Goal: Task Accomplishment & Management: Manage account settings

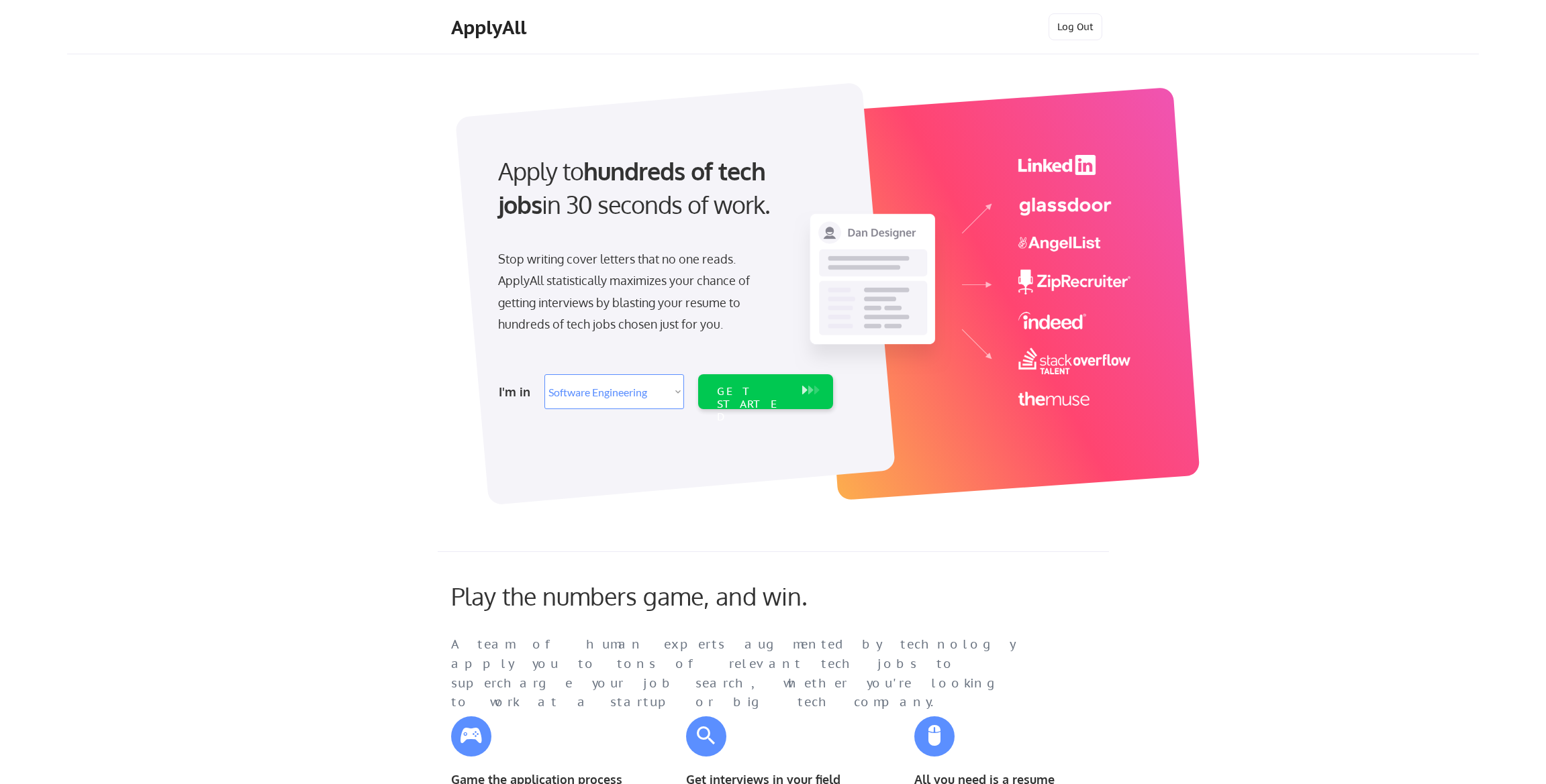
select select ""engineering""
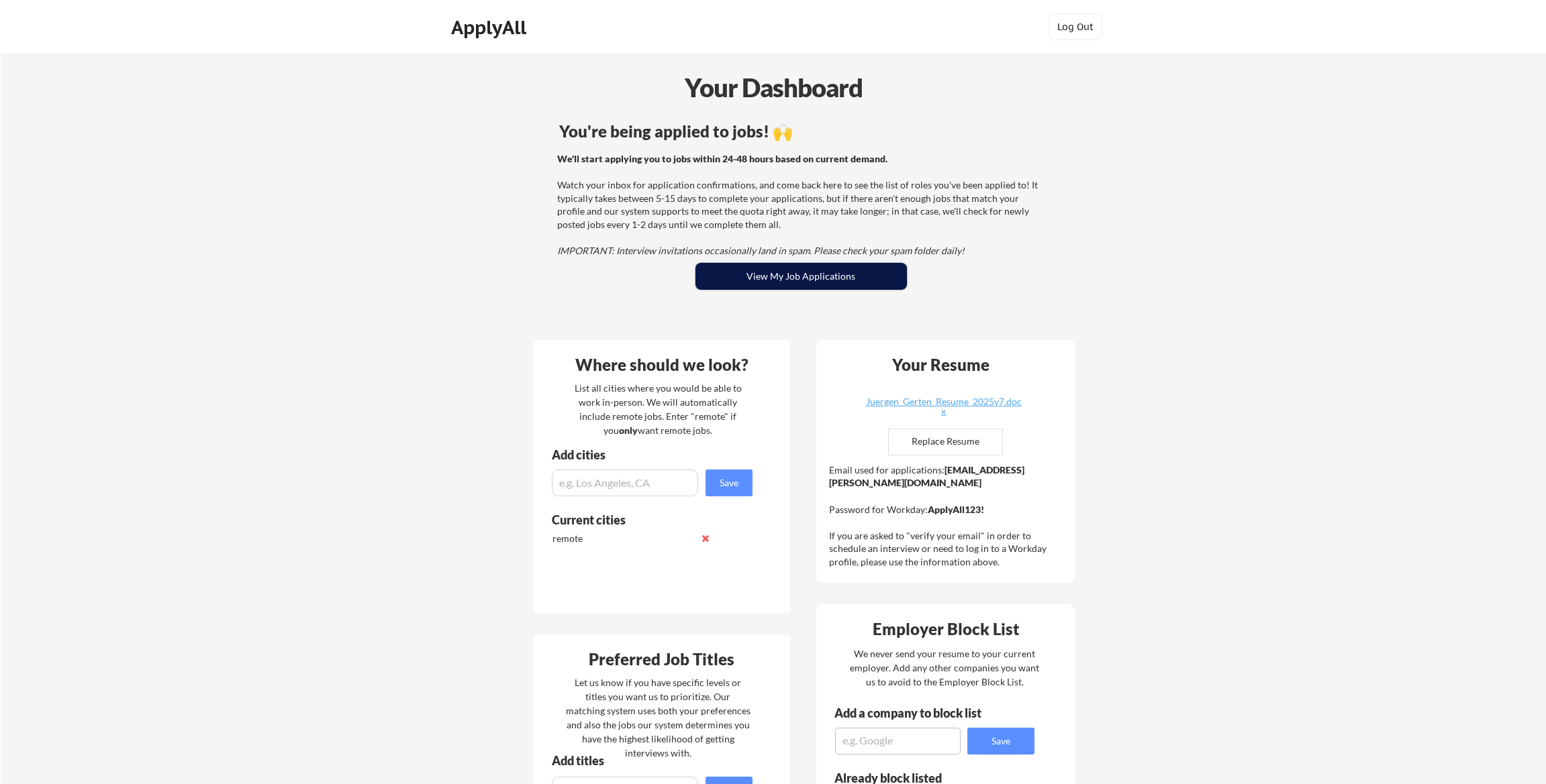
click at [818, 281] on button "View My Job Applications" at bounding box center [801, 276] width 211 height 27
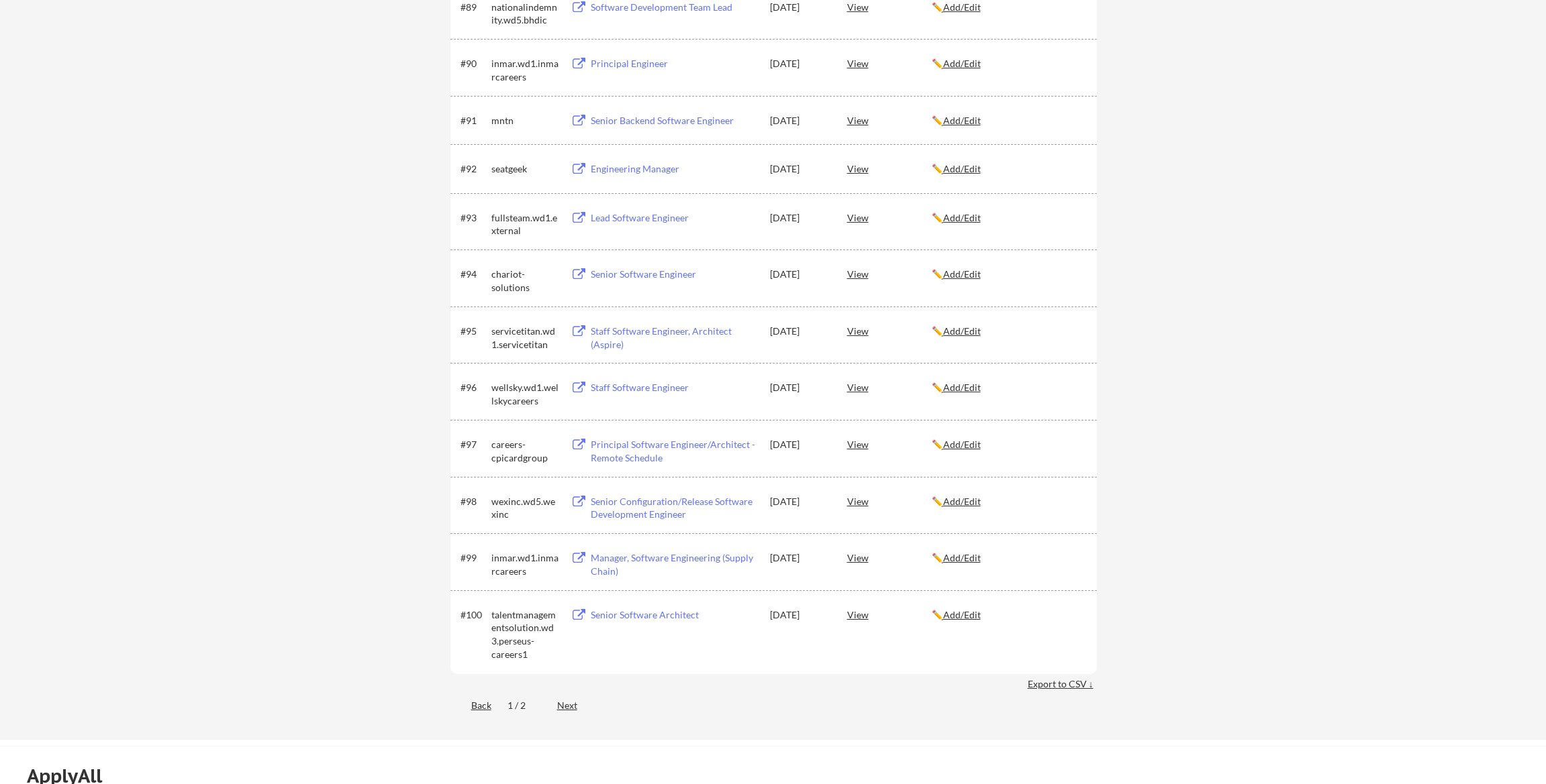
scroll to position [5232, 0]
